Goal: Check status: Check status

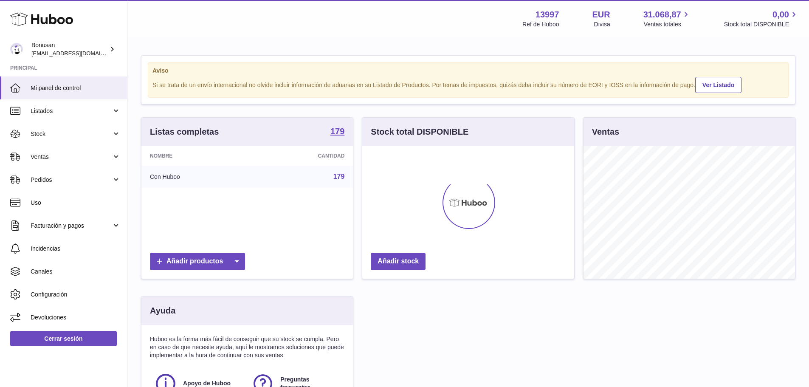
scroll to position [133, 214]
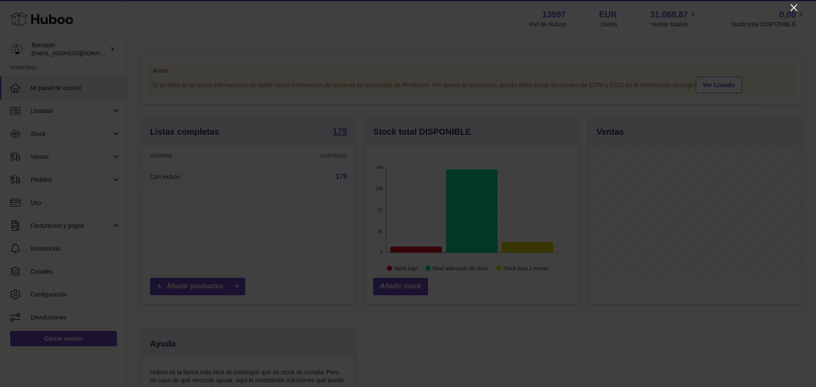
click at [794, 6] on icon "Close" at bounding box center [794, 8] width 10 height 10
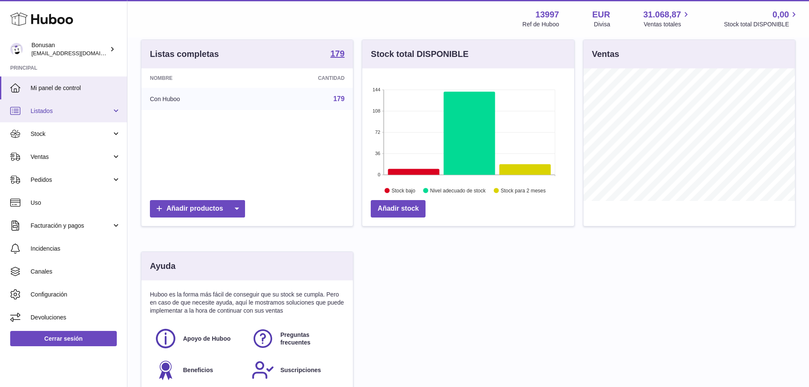
scroll to position [35, 0]
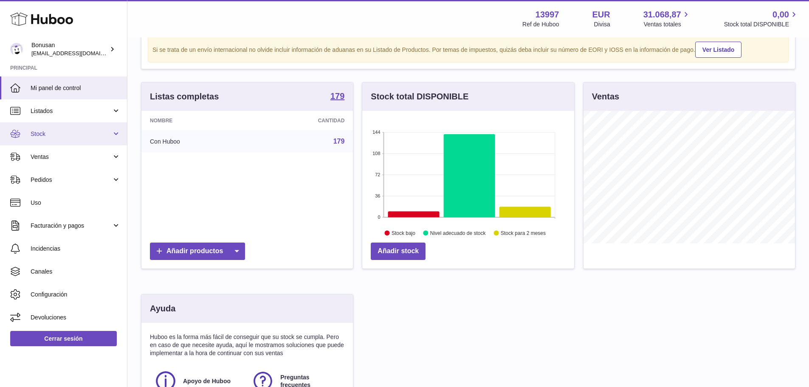
click at [116, 133] on link "Stock" at bounding box center [63, 133] width 127 height 23
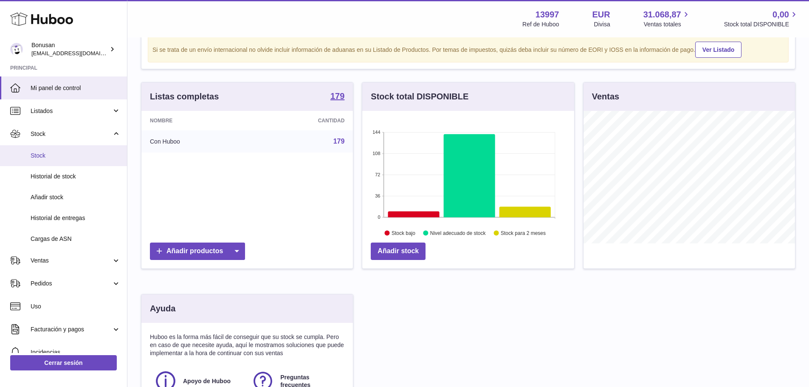
click at [40, 156] on span "Stock" at bounding box center [76, 156] width 90 height 8
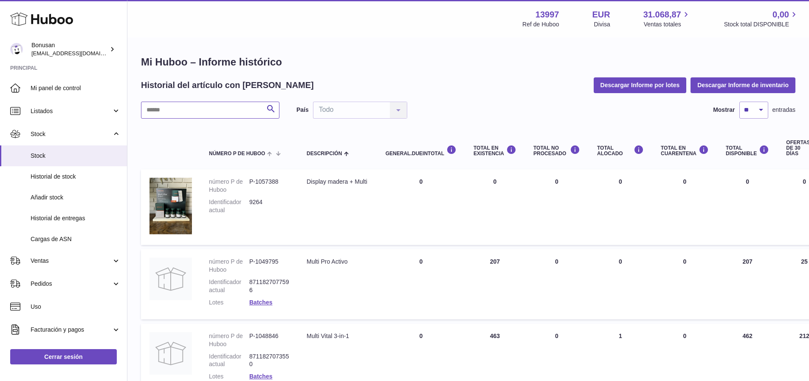
click at [218, 107] on input "text" at bounding box center [210, 110] width 139 height 17
paste input "*******"
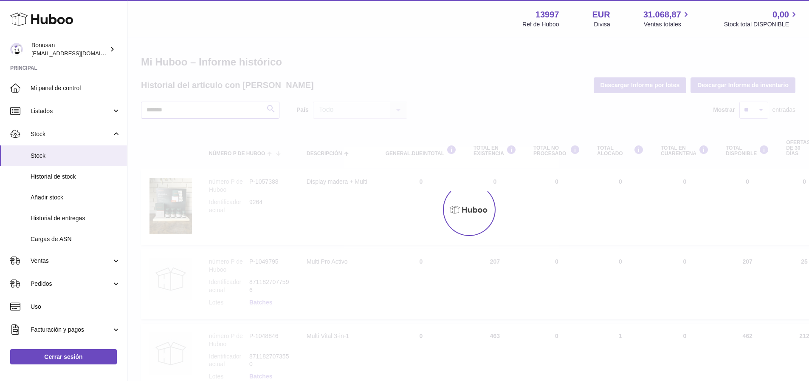
type input "*******"
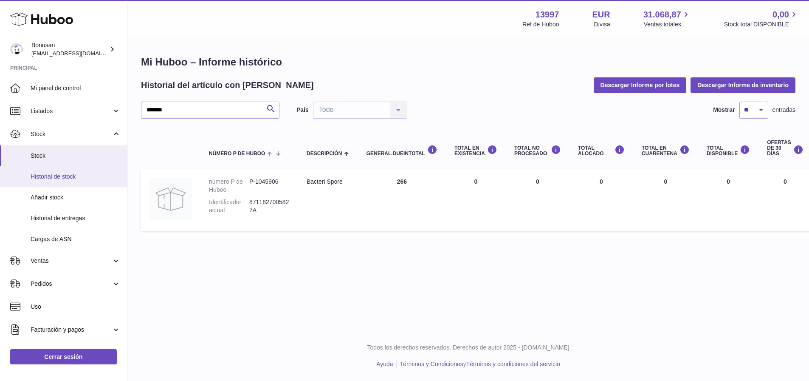
click at [74, 178] on span "Historial de stock" at bounding box center [76, 177] width 90 height 8
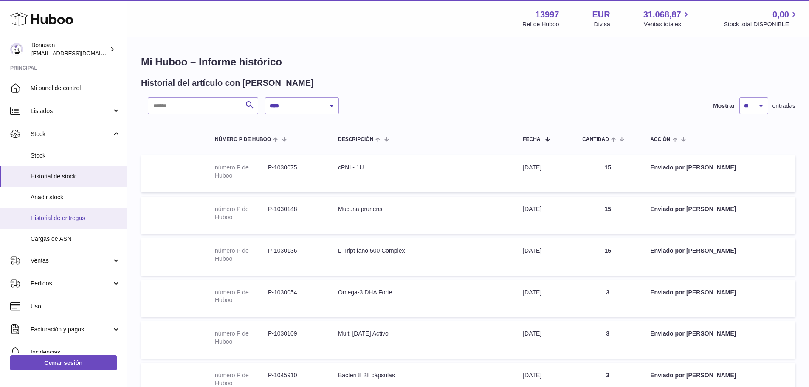
click at [78, 219] on span "Historial de entregas" at bounding box center [76, 218] width 90 height 8
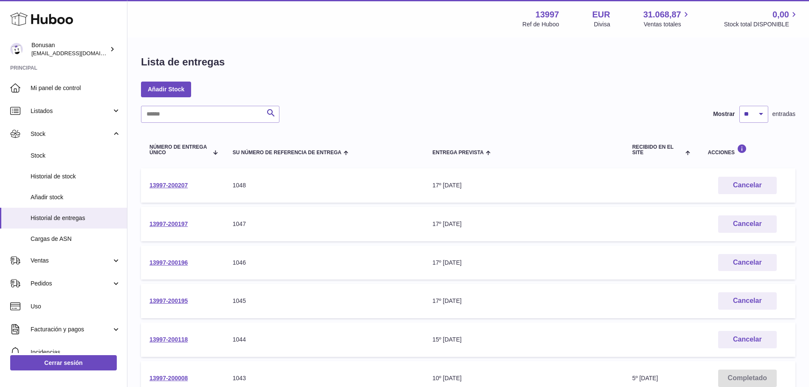
scroll to position [85, 0]
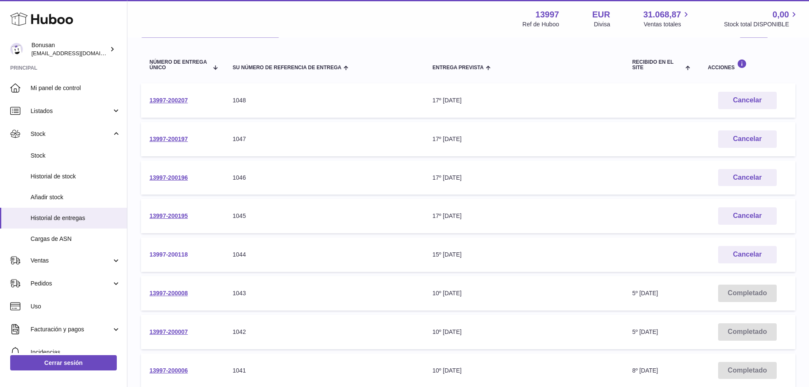
click at [161, 255] on link "13997-200118" at bounding box center [169, 254] width 38 height 7
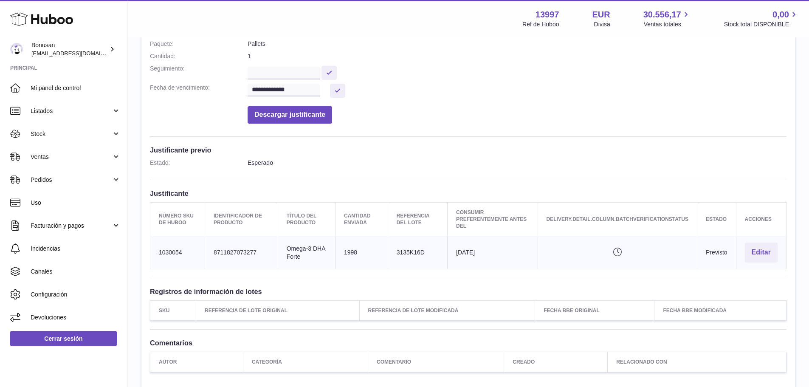
scroll to position [212, 0]
